Goal: Use online tool/utility: Utilize a website feature to perform a specific function

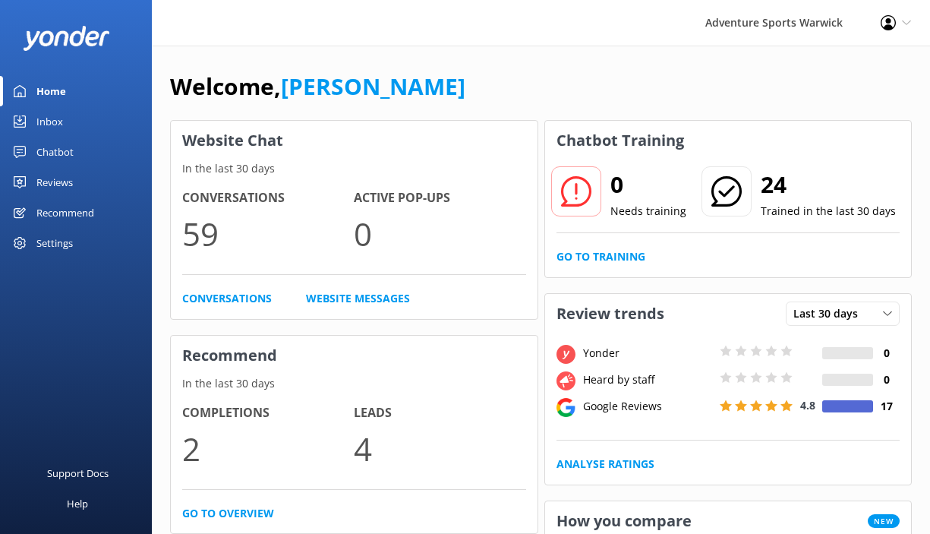
click at [47, 127] on div "Inbox" at bounding box center [49, 121] width 27 height 30
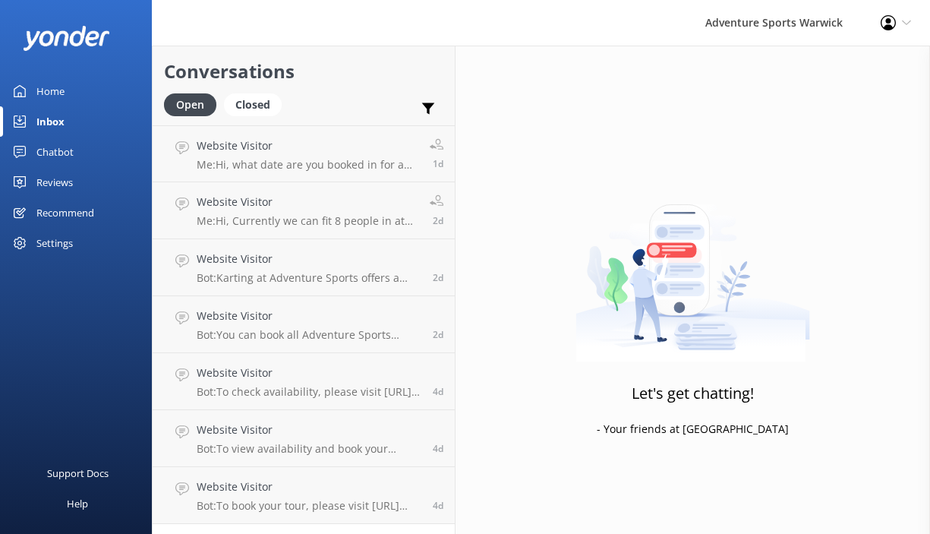
click at [56, 247] on div "Settings" at bounding box center [54, 243] width 36 height 30
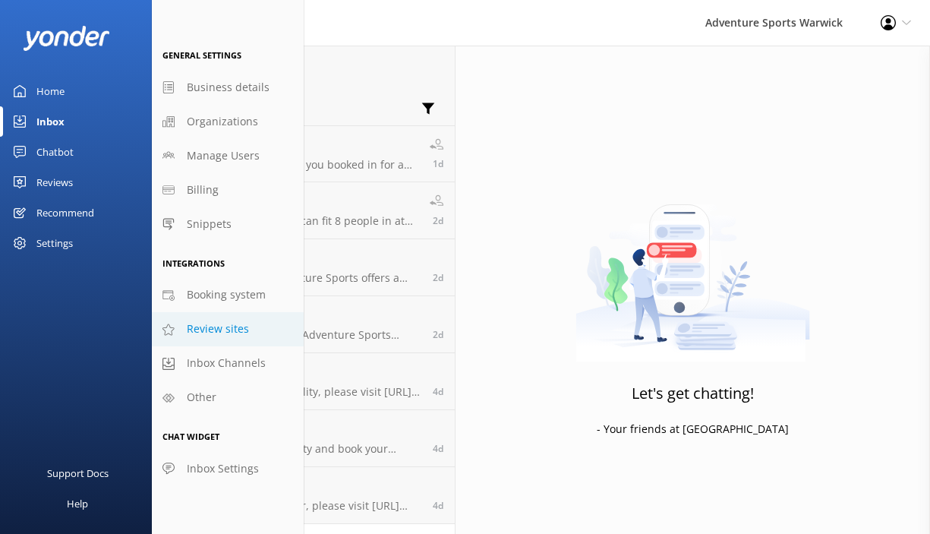
click at [198, 325] on span "Review sites" at bounding box center [218, 328] width 62 height 17
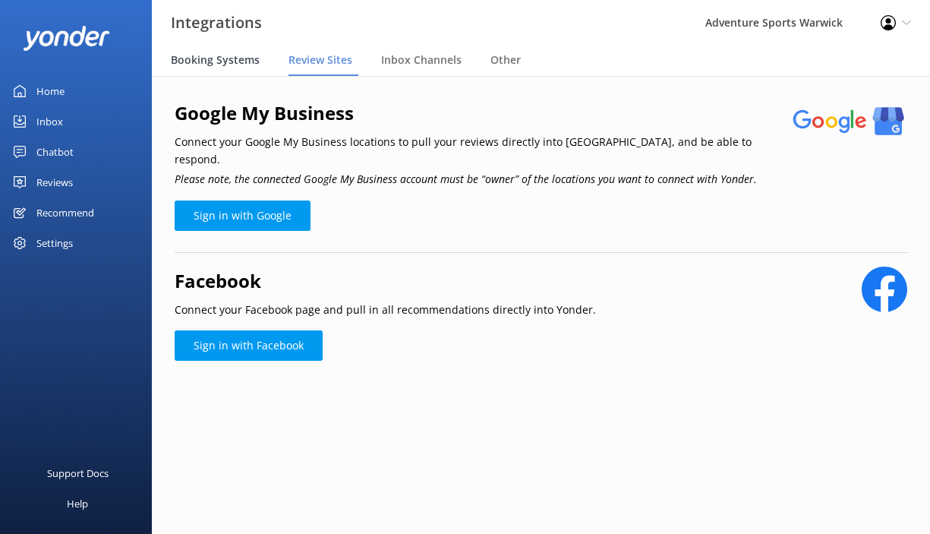
click at [212, 62] on span "Booking Systems" at bounding box center [215, 59] width 89 height 15
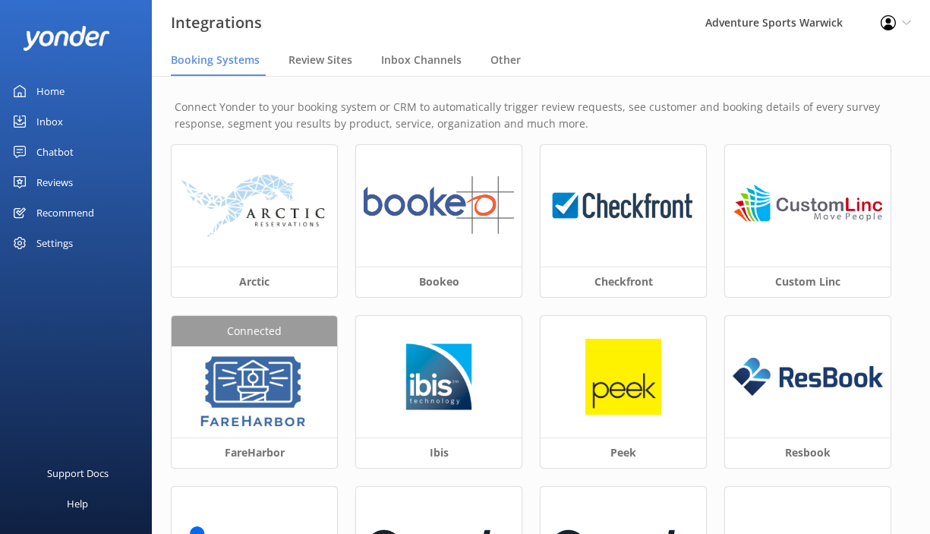
click at [47, 93] on div "Home" at bounding box center [50, 91] width 28 height 30
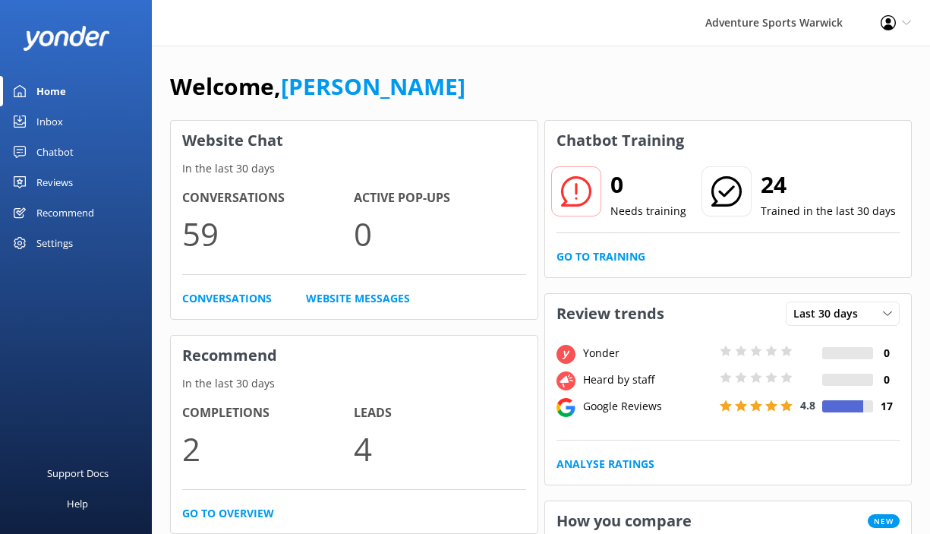
click at [50, 126] on div "Inbox" at bounding box center [49, 121] width 27 height 30
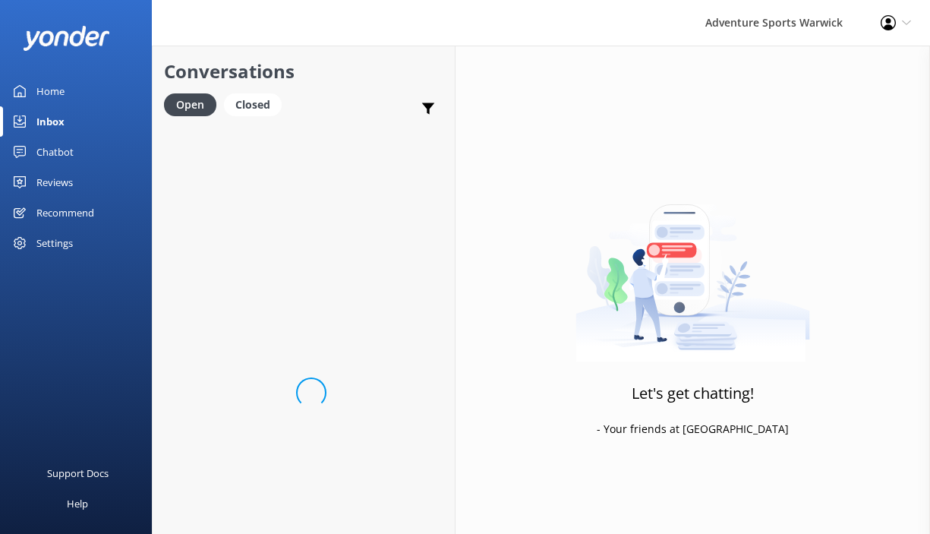
click at [56, 150] on div "Chatbot" at bounding box center [54, 152] width 37 height 30
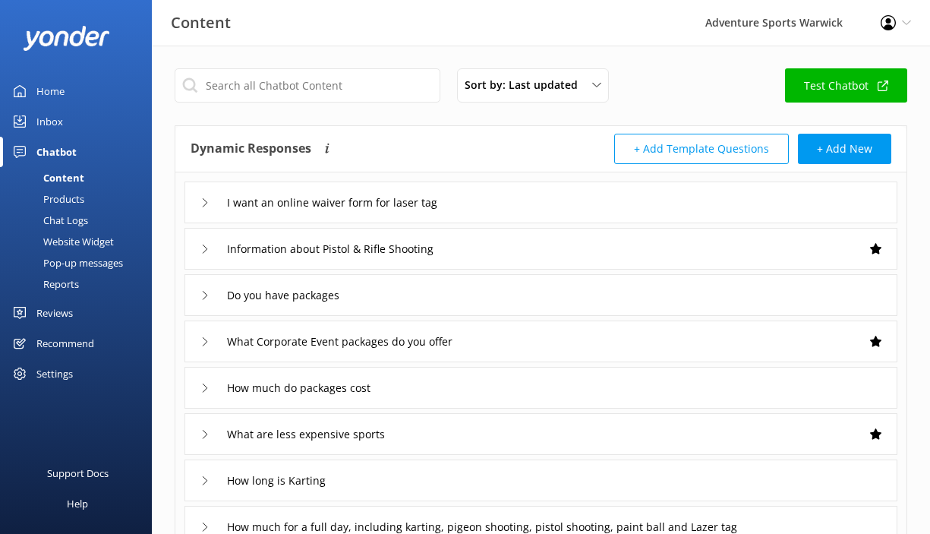
click at [56, 119] on div "Inbox" at bounding box center [49, 121] width 27 height 30
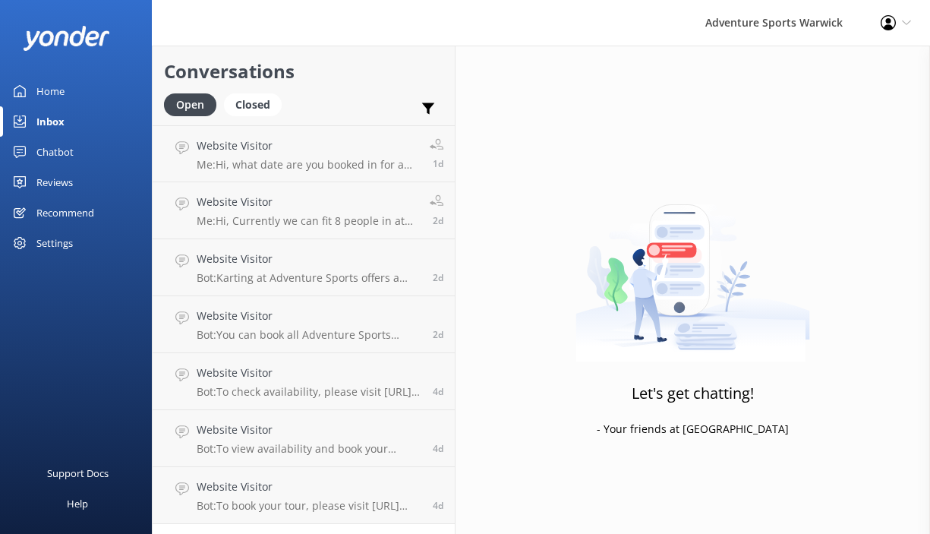
click at [44, 181] on div "Reviews" at bounding box center [54, 182] width 36 height 30
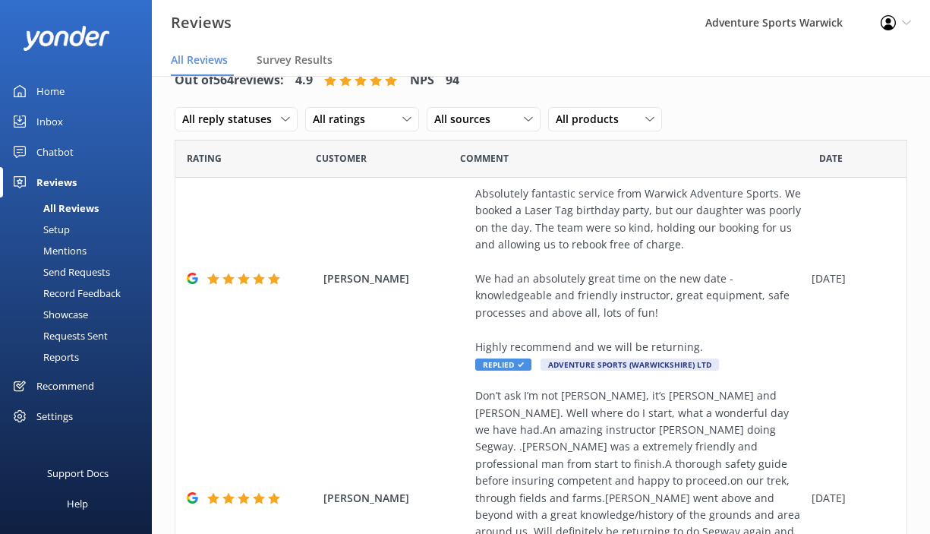
scroll to position [30, 0]
click at [62, 383] on div "Recommend" at bounding box center [65, 386] width 58 height 30
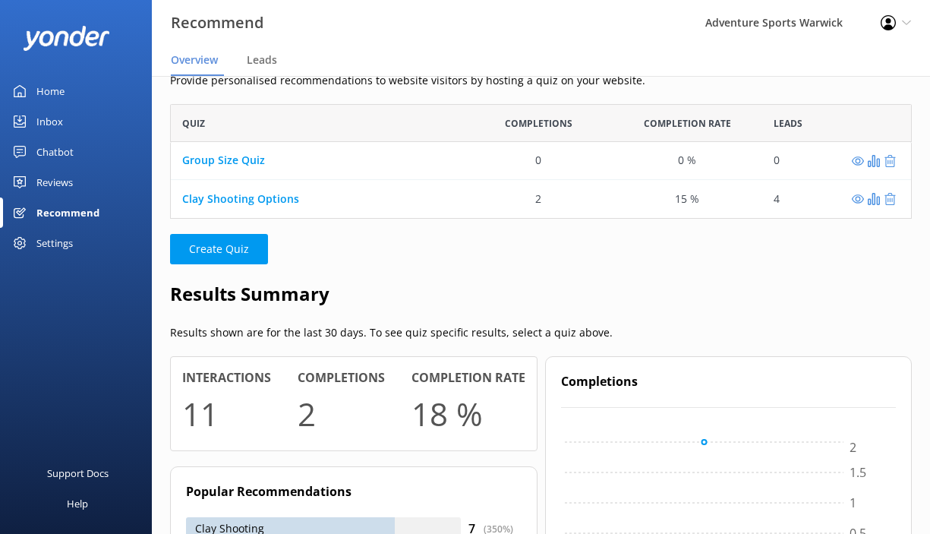
scroll to position [49, 0]
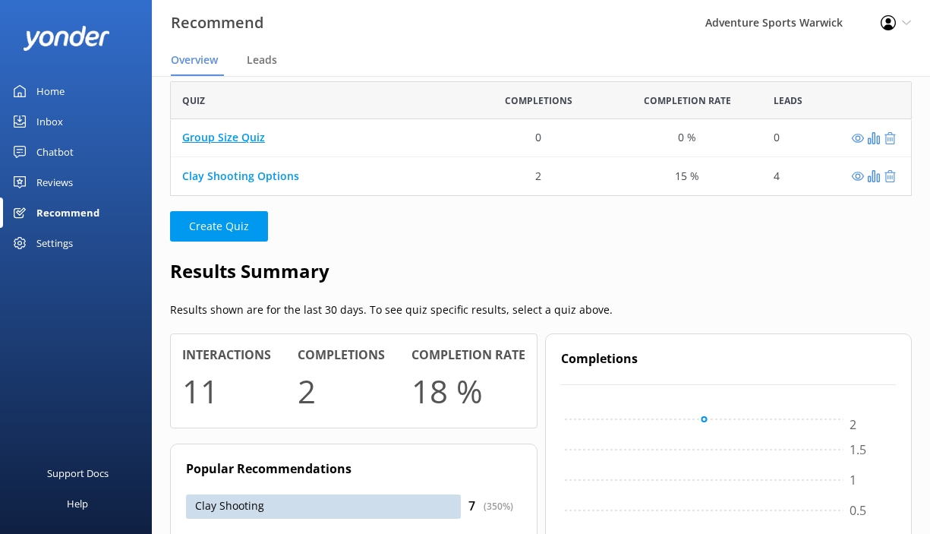
click at [250, 134] on link "Group Size Quiz" at bounding box center [223, 138] width 83 height 14
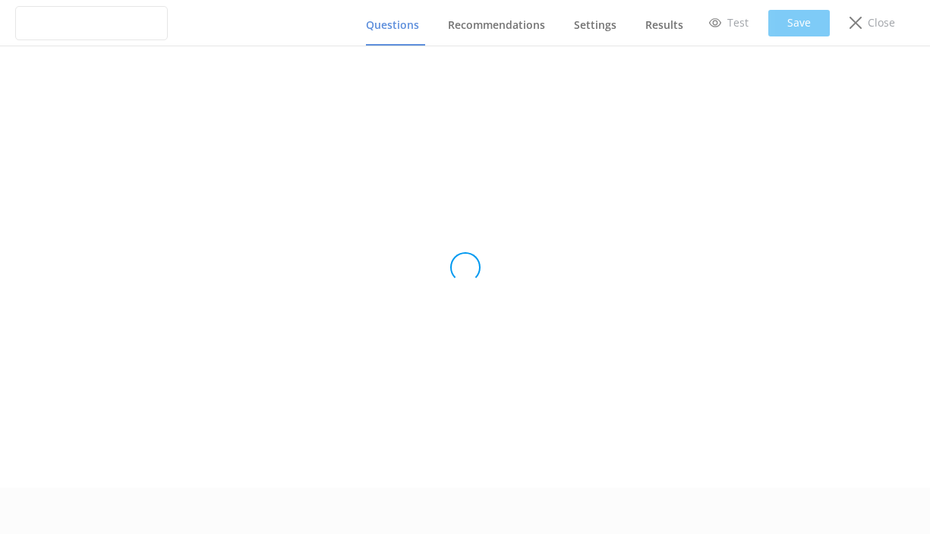
scroll to position [46, 0]
type input "Group Size Quiz"
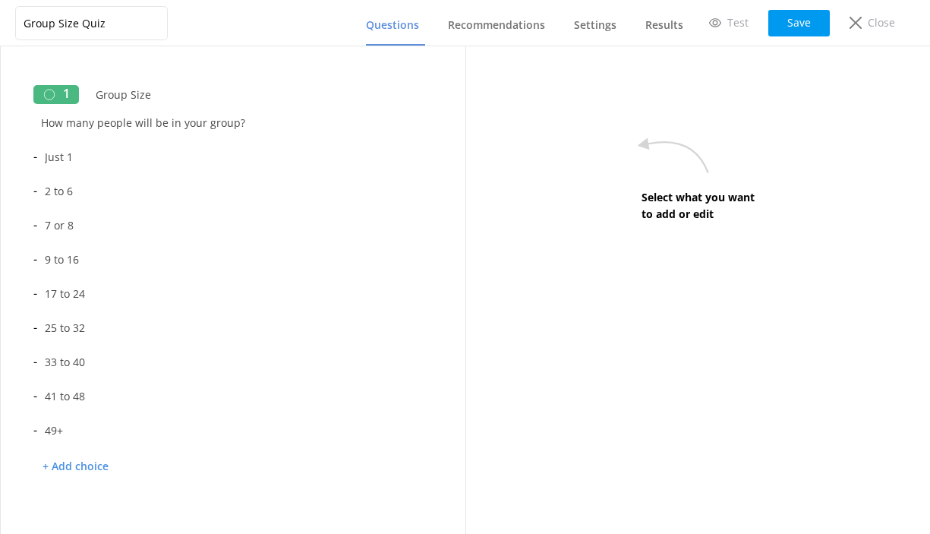
scroll to position [0, 0]
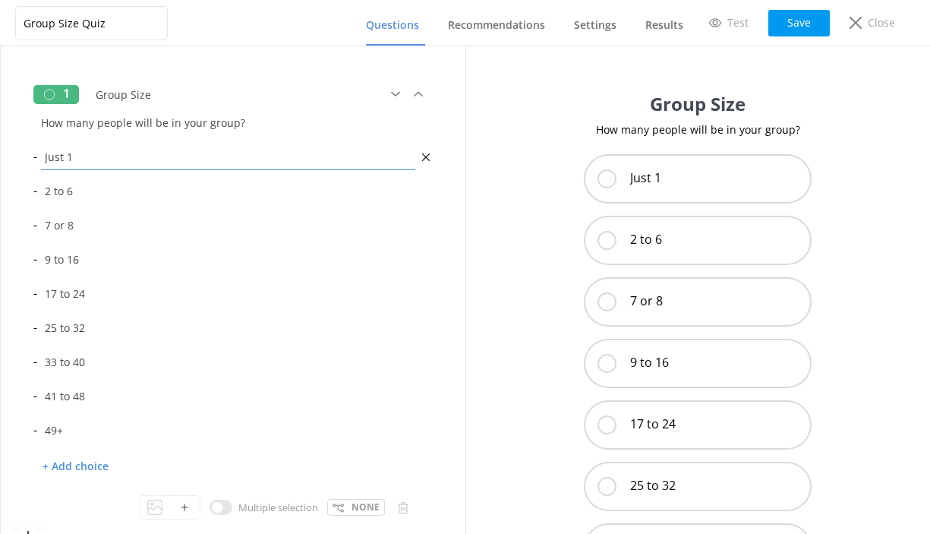
click at [64, 156] on input "Just 1" at bounding box center [228, 157] width 382 height 34
type input "1 to 6"
click at [424, 191] on icon at bounding box center [426, 192] width 14 height 14
